Goal: Information Seeking & Learning: Learn about a topic

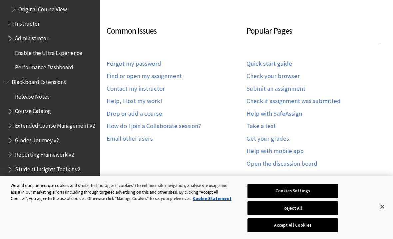
scroll to position [795, 0]
click at [28, 91] on span "Release Notes" at bounding box center [51, 96] width 89 height 11
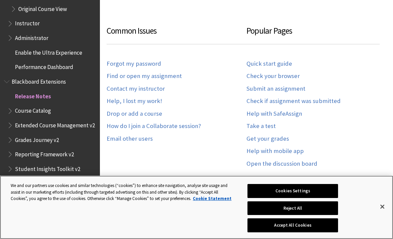
click at [381, 214] on button "Close" at bounding box center [382, 206] width 15 height 15
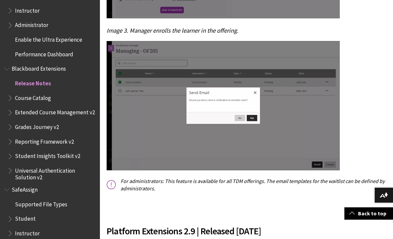
scroll to position [5079, 0]
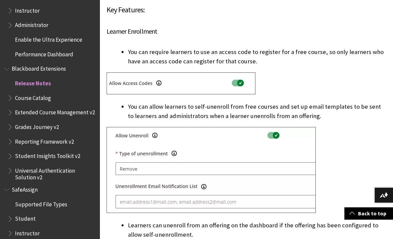
click at [23, 121] on span "Grades Journey v2" at bounding box center [37, 125] width 44 height 9
click at [20, 121] on span "Grades Journey v2" at bounding box center [38, 125] width 47 height 9
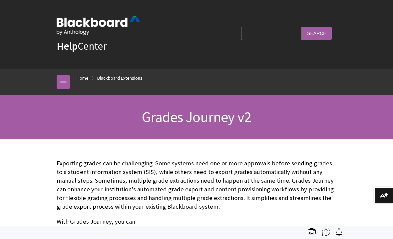
scroll to position [705, 0]
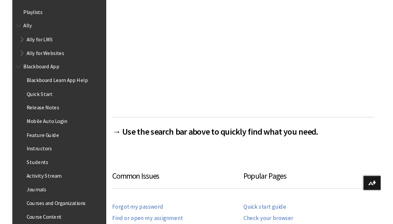
scroll to position [633, 0]
